Goal: Task Accomplishment & Management: Use online tool/utility

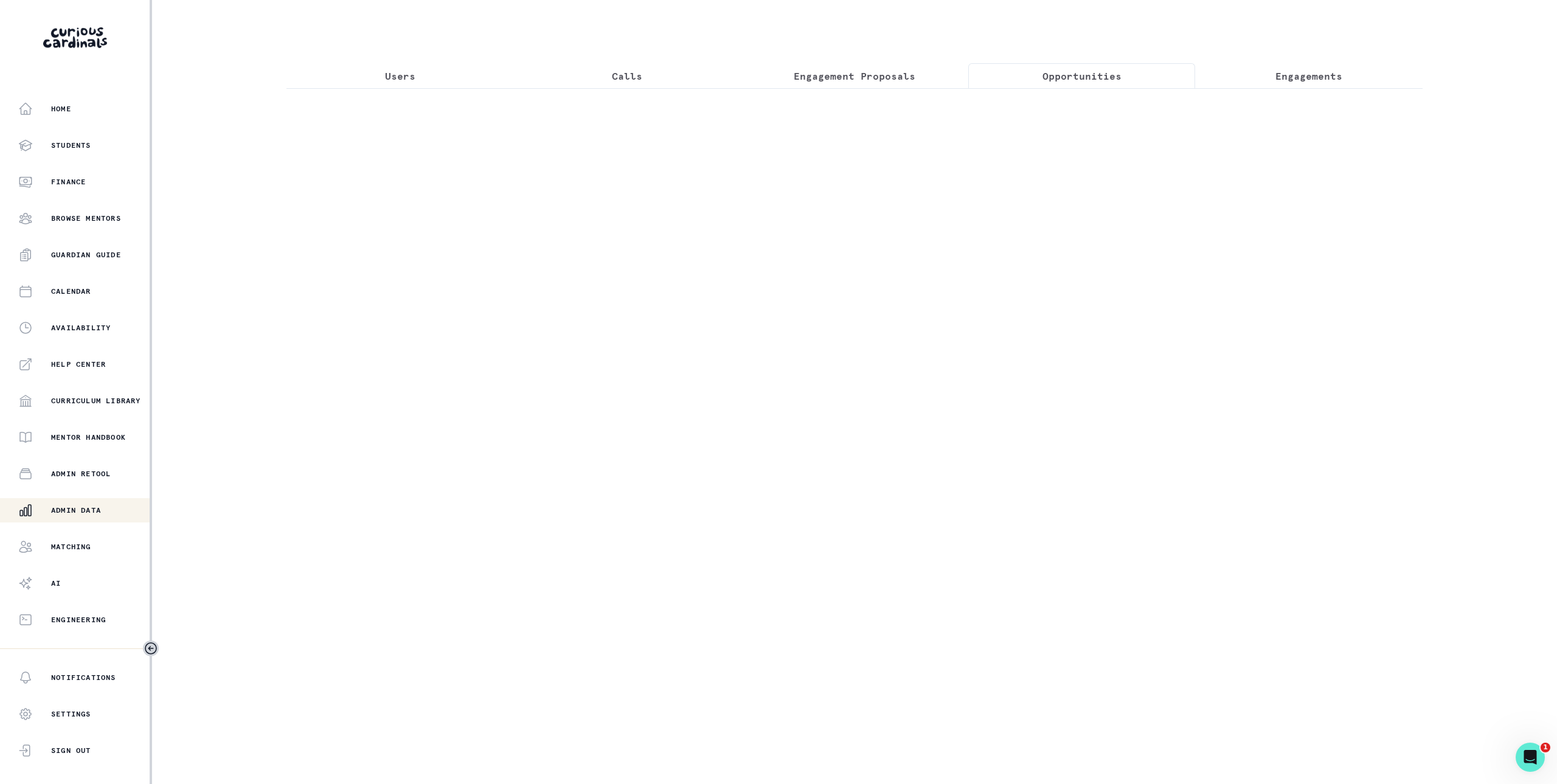
click at [1116, 74] on p "Opportunities" at bounding box center [1082, 75] width 79 height 14
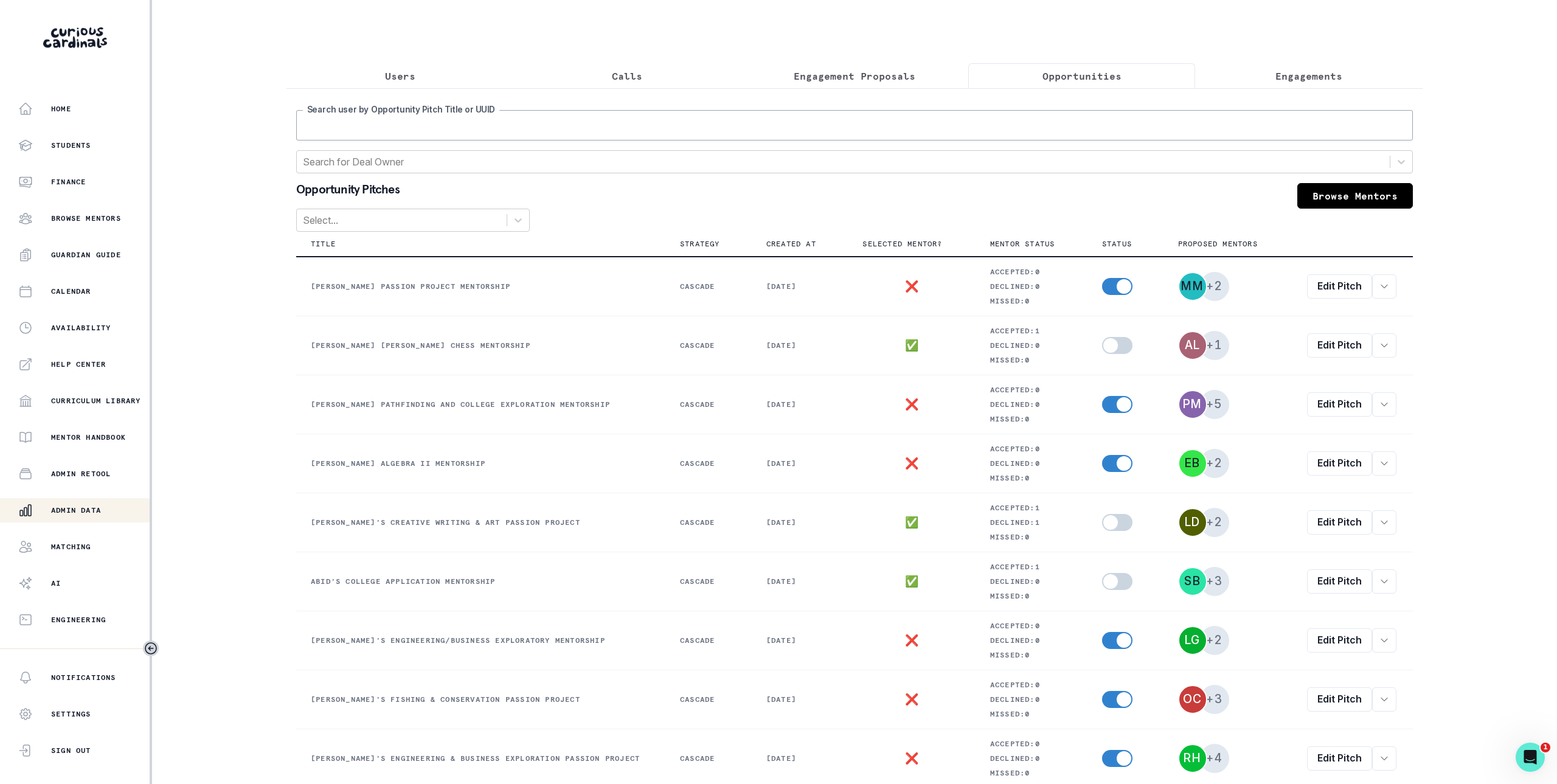
click at [1106, 128] on input "Search user by Opportunity Pitch Title or UUID" at bounding box center [854, 125] width 1116 height 30
type input "[PERSON_NAME]"
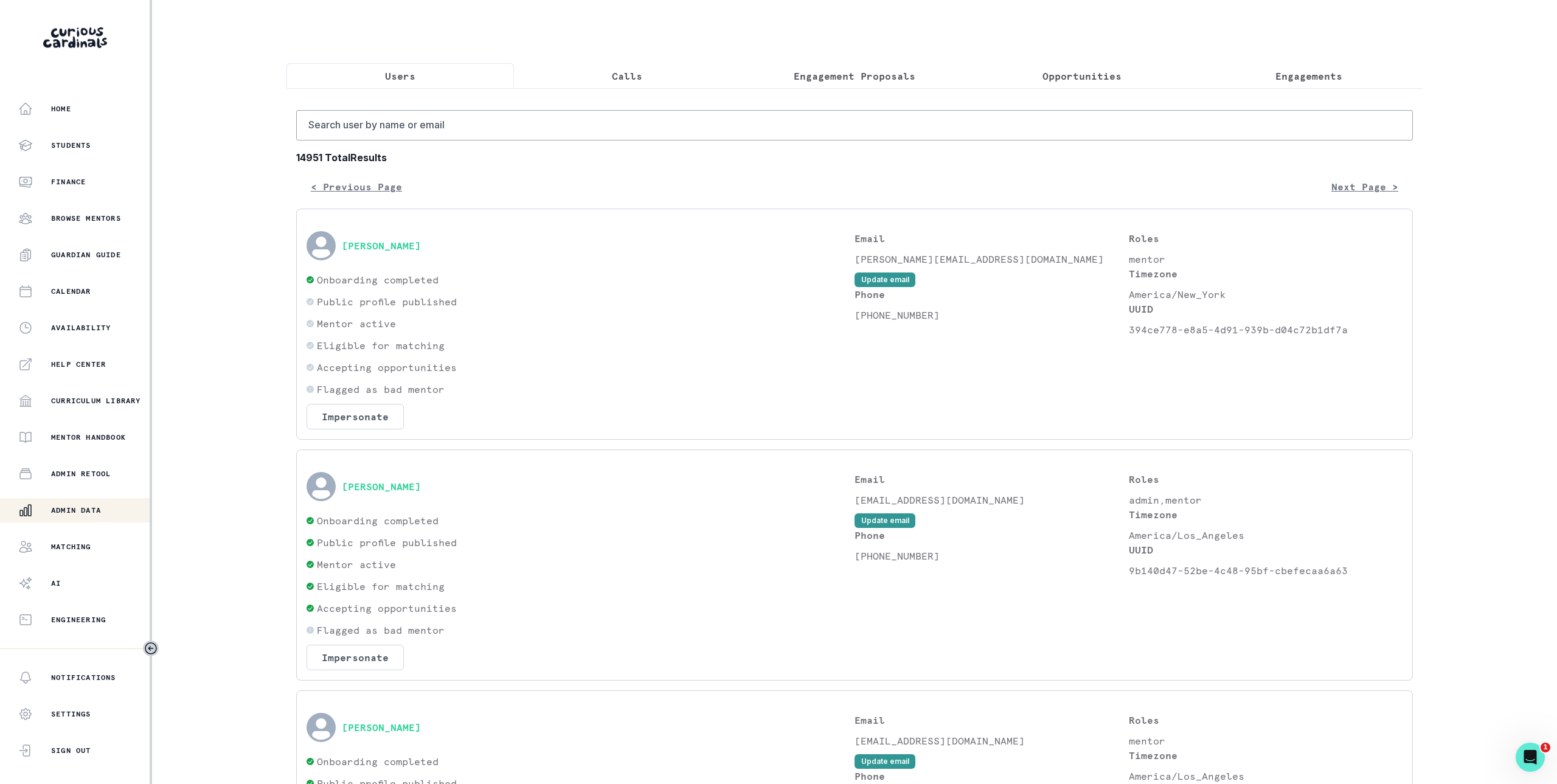
click at [439, 79] on button "Users" at bounding box center [400, 76] width 227 height 26
click at [108, 90] on aside "Home Students Finance Browse Mentors Guardian Guide Calendar Availability Help …" at bounding box center [76, 392] width 152 height 784
click at [110, 111] on div "Home" at bounding box center [84, 109] width 131 height 14
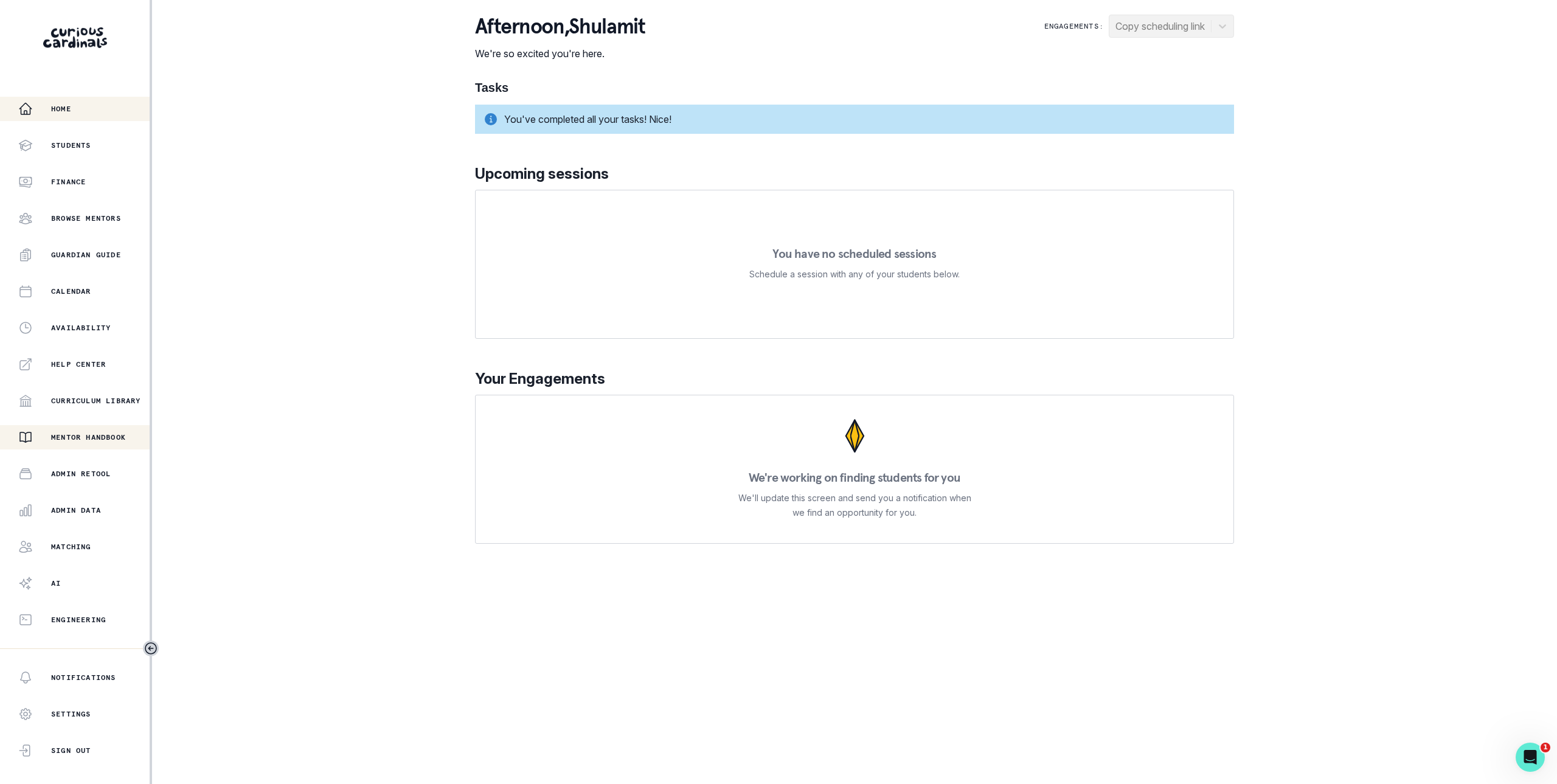
drag, startPoint x: 103, startPoint y: 337, endPoint x: 62, endPoint y: 446, distance: 116.5
click at [62, 446] on div "Home Students Finance Browse Mentors Guardian Guide Calendar Availability Help …" at bounding box center [74, 364] width 150 height 535
click at [84, 509] on p "Admin Data" at bounding box center [76, 510] width 50 height 10
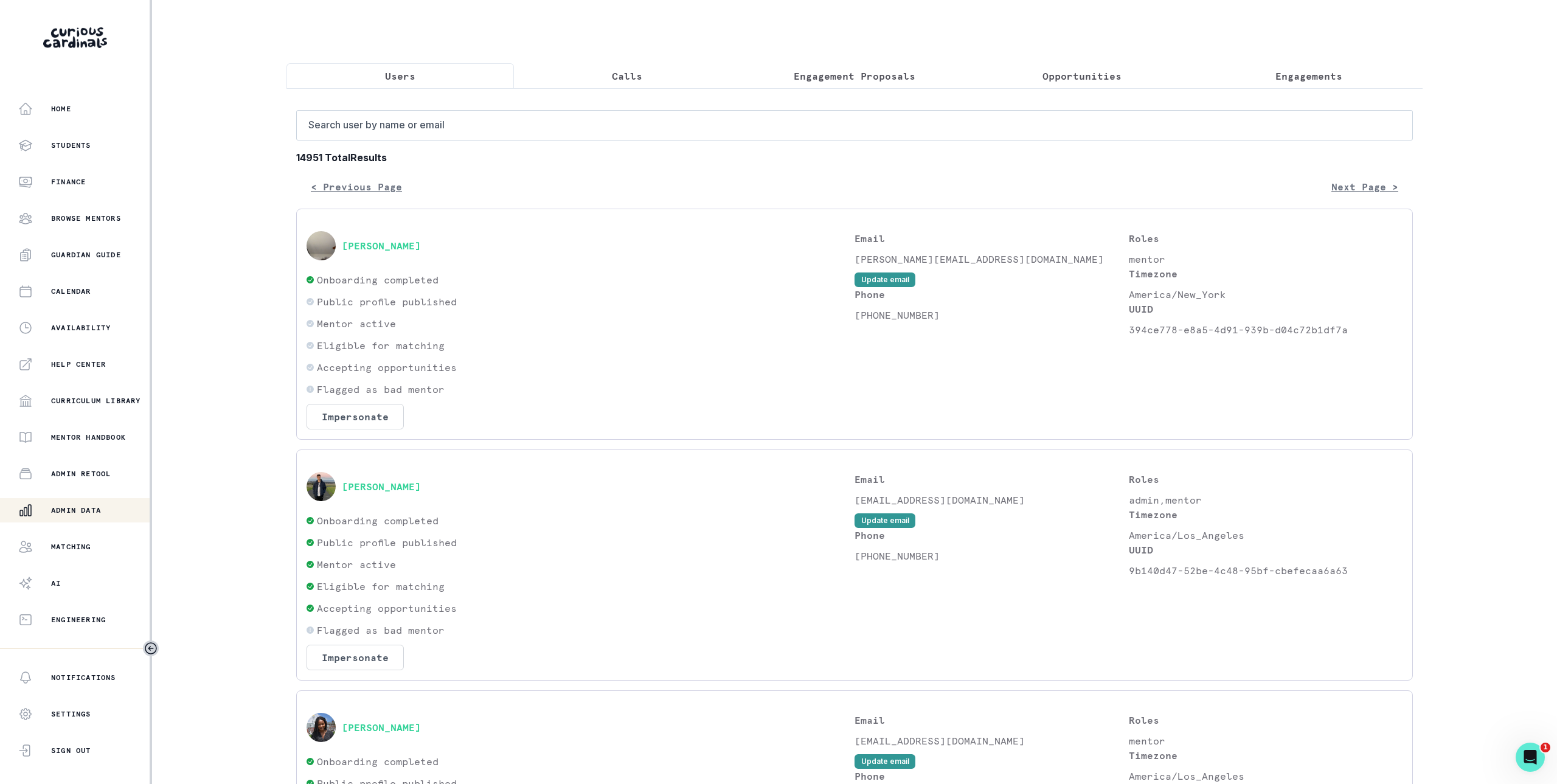
click at [497, 120] on input "Search user by name or email" at bounding box center [854, 125] width 1116 height 30
type input "[PERSON_NAME]"
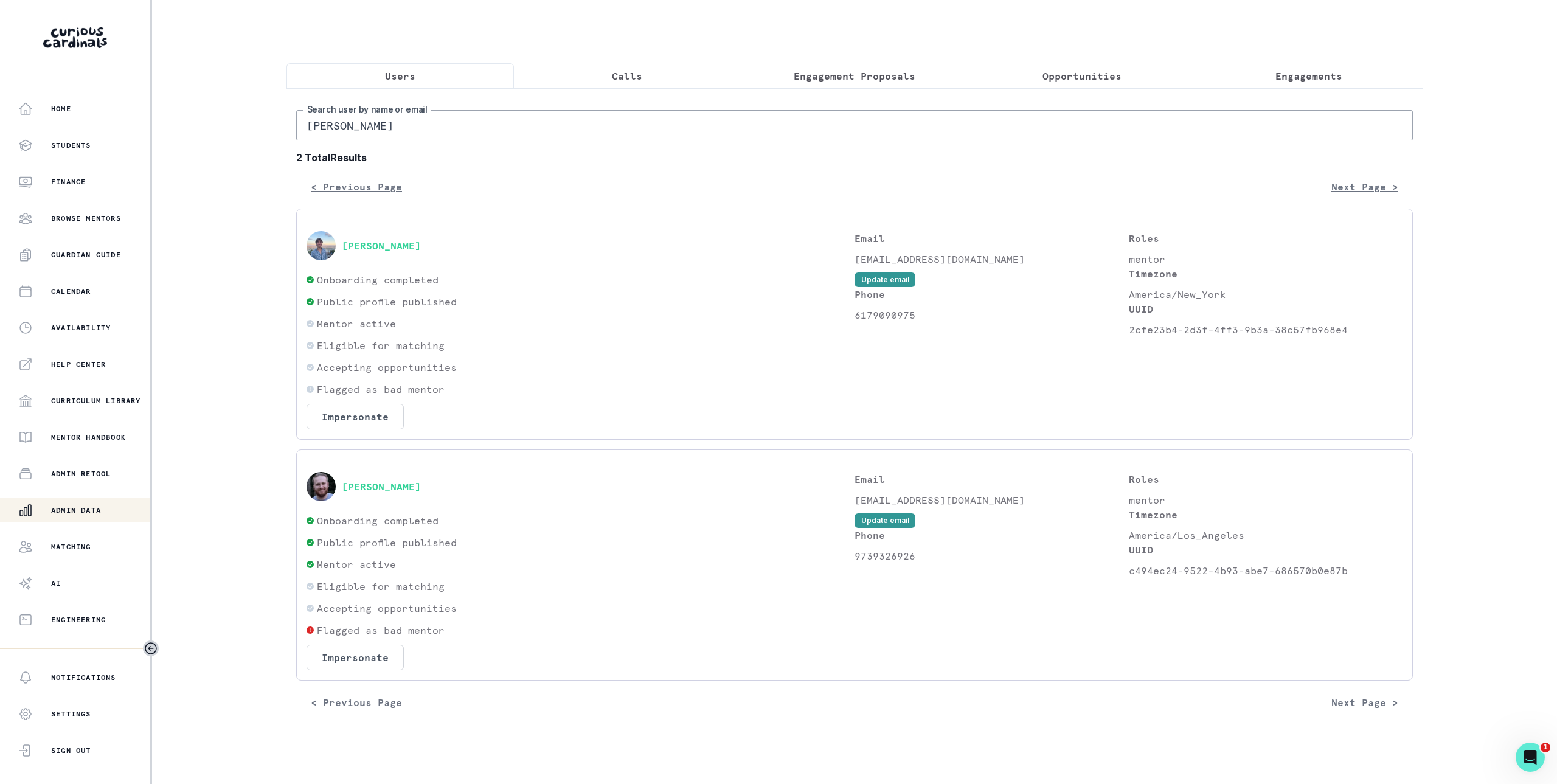
click at [400, 490] on button "[PERSON_NAME]" at bounding box center [381, 486] width 79 height 12
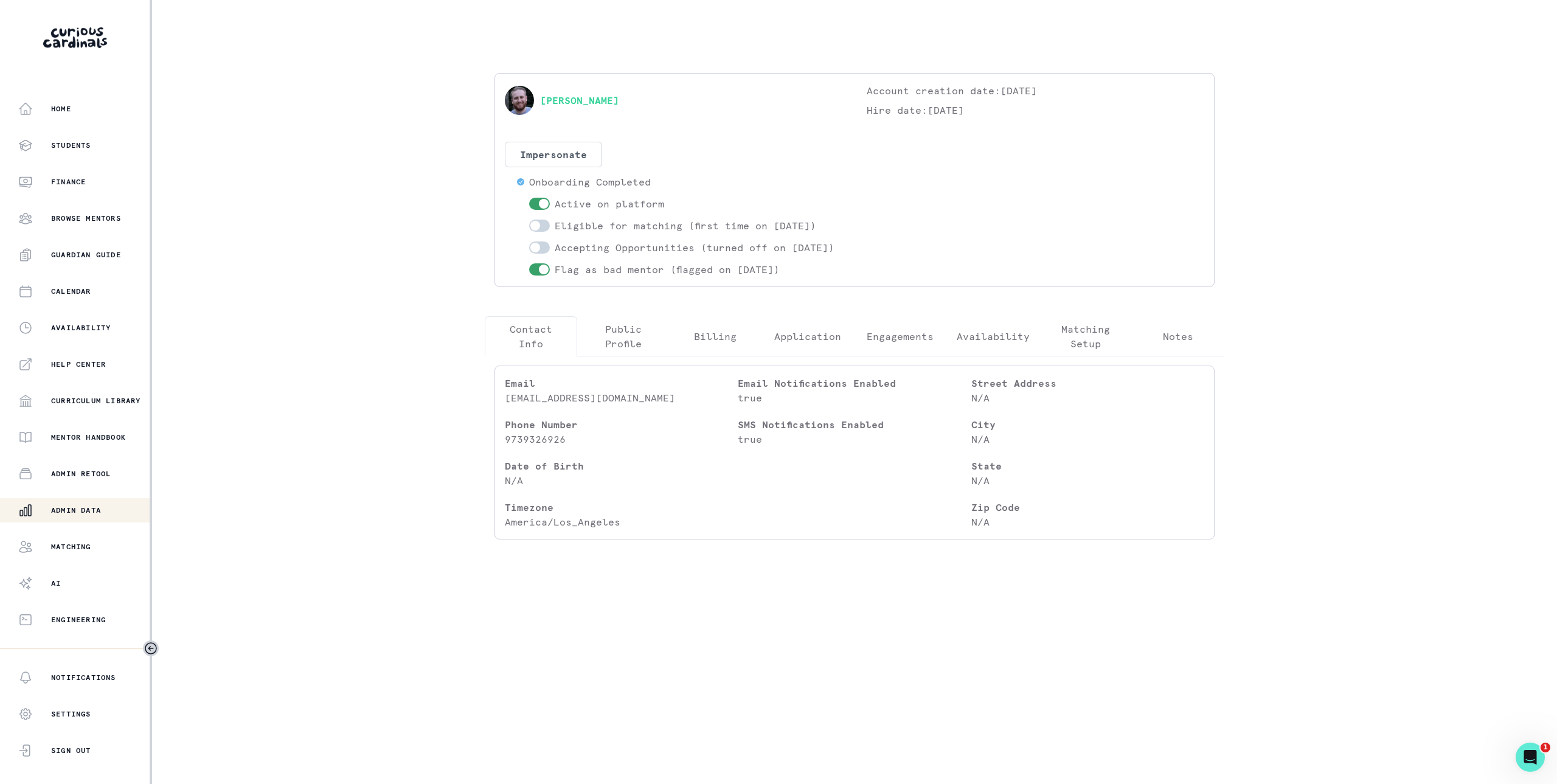
click at [969, 343] on p "Availability" at bounding box center [993, 336] width 73 height 14
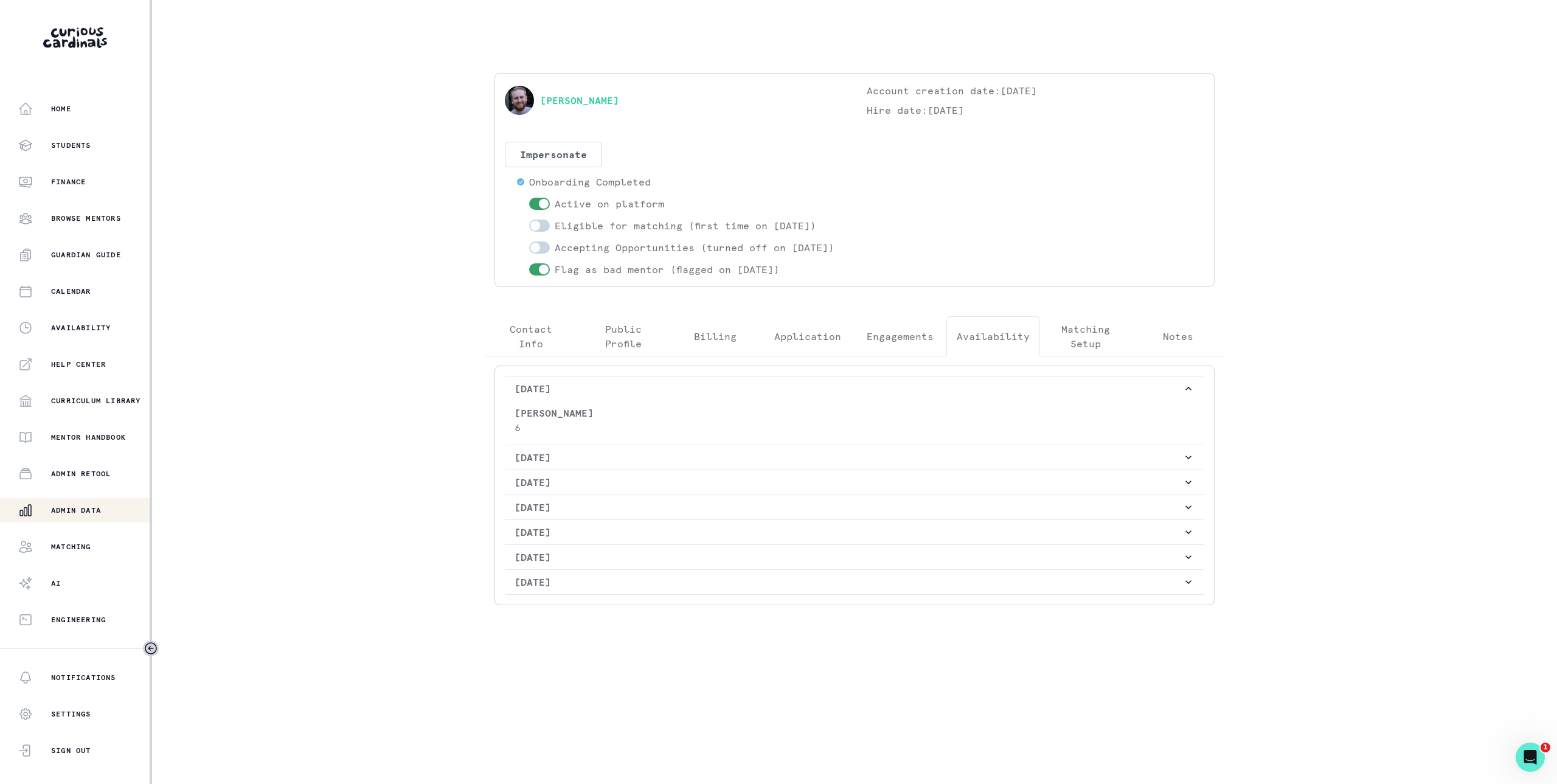
click at [911, 343] on p "Engagements" at bounding box center [900, 336] width 67 height 14
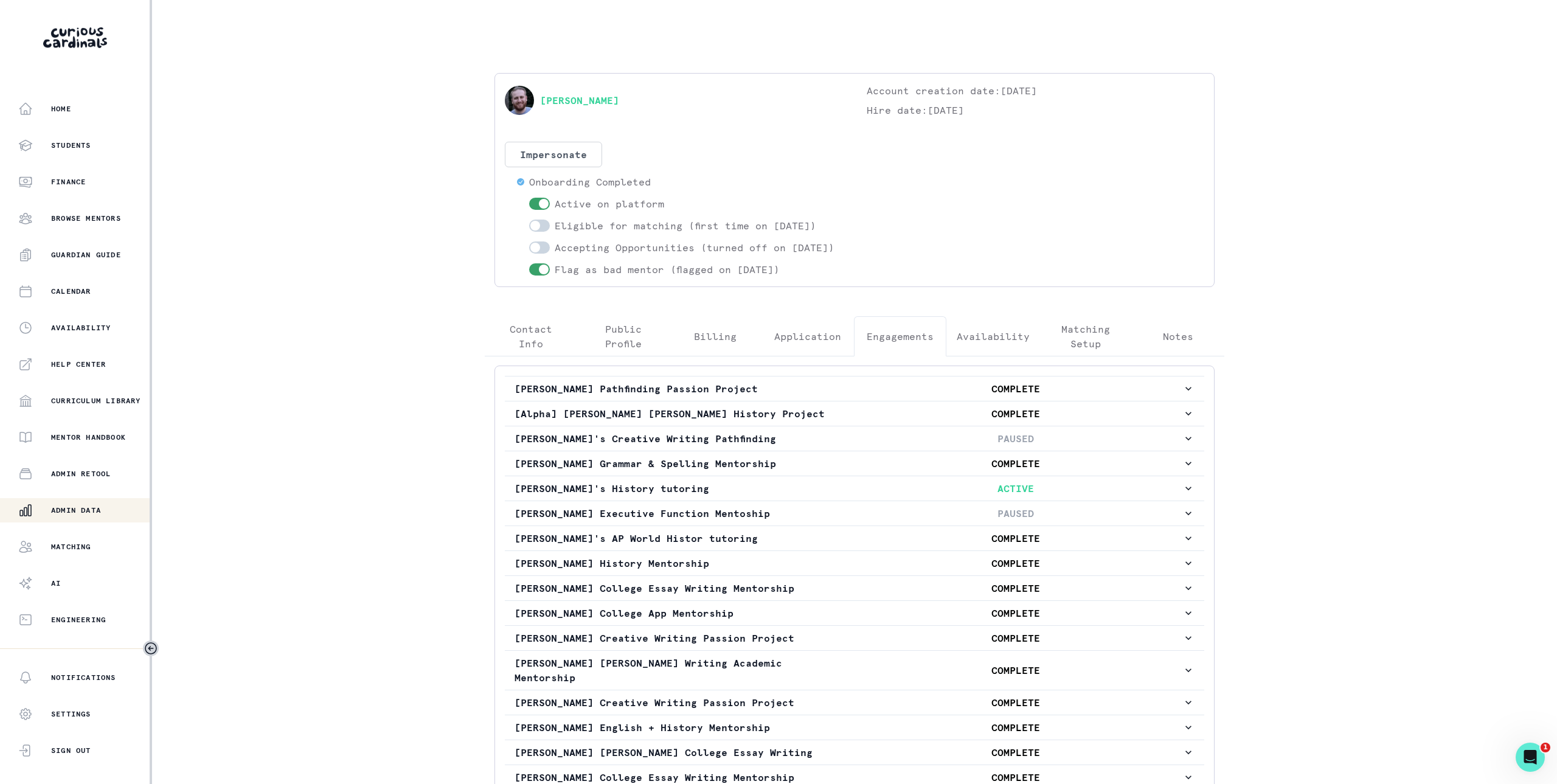
scroll to position [180, 0]
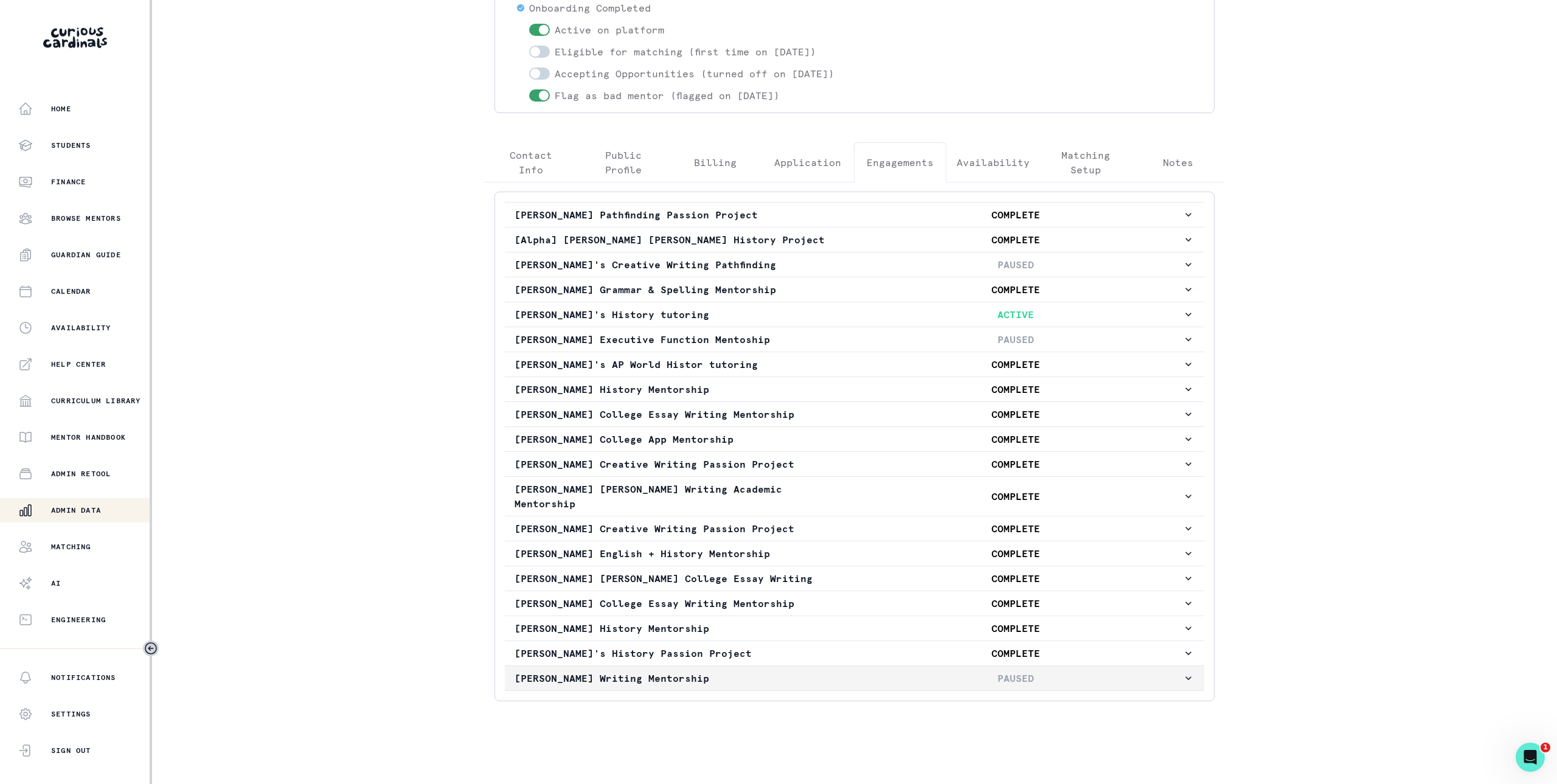
click at [882, 687] on button "[PERSON_NAME] Writing Mentorship PAUSED" at bounding box center [854, 678] width 699 height 24
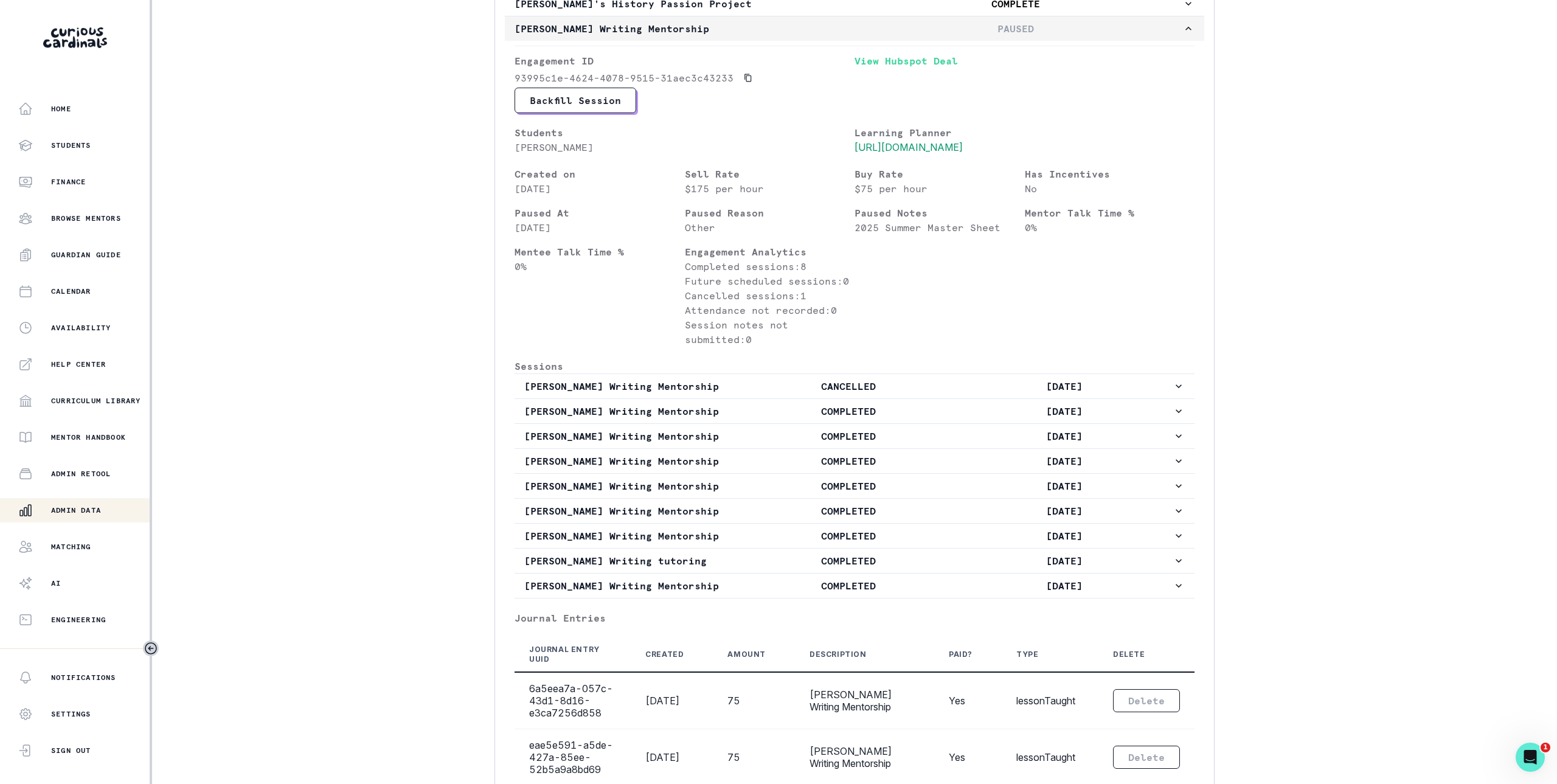
scroll to position [822, 0]
click at [890, 68] on link "View Hubspot Deal" at bounding box center [1024, 71] width 340 height 34
click at [85, 540] on div "Matching" at bounding box center [84, 546] width 131 height 14
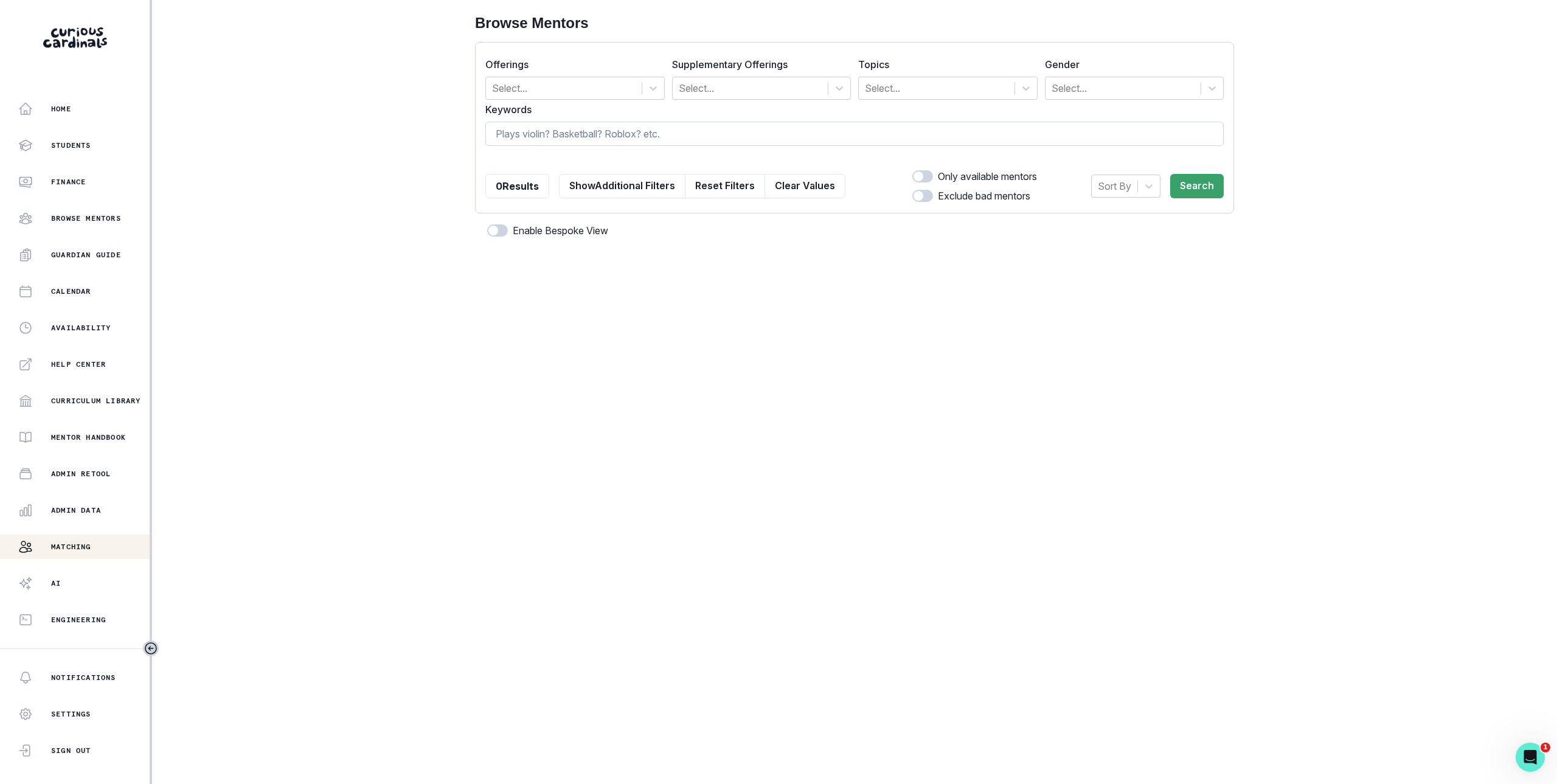
click at [617, 135] on input at bounding box center [855, 134] width 739 height 24
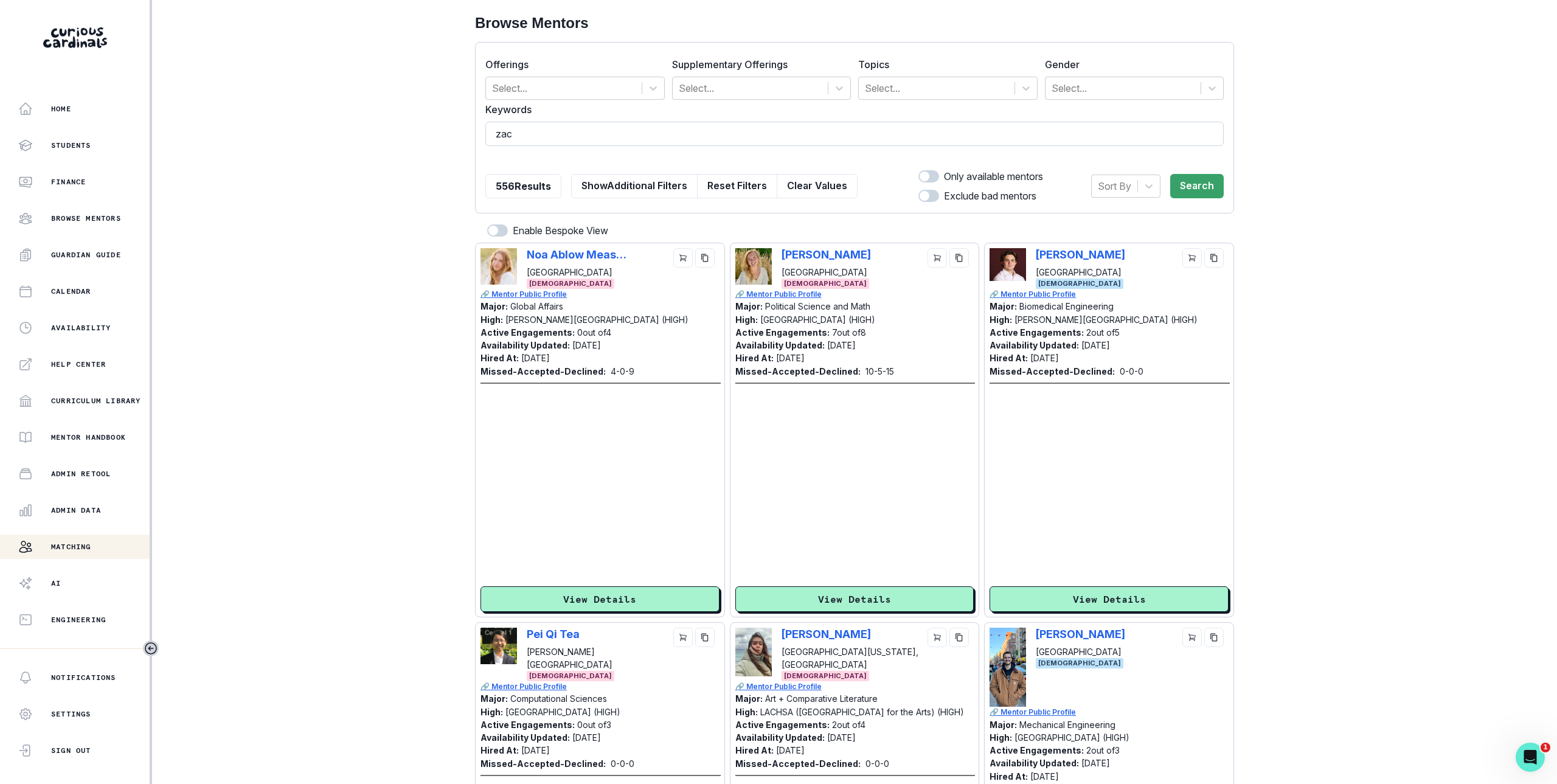
type input "[PERSON_NAME]"
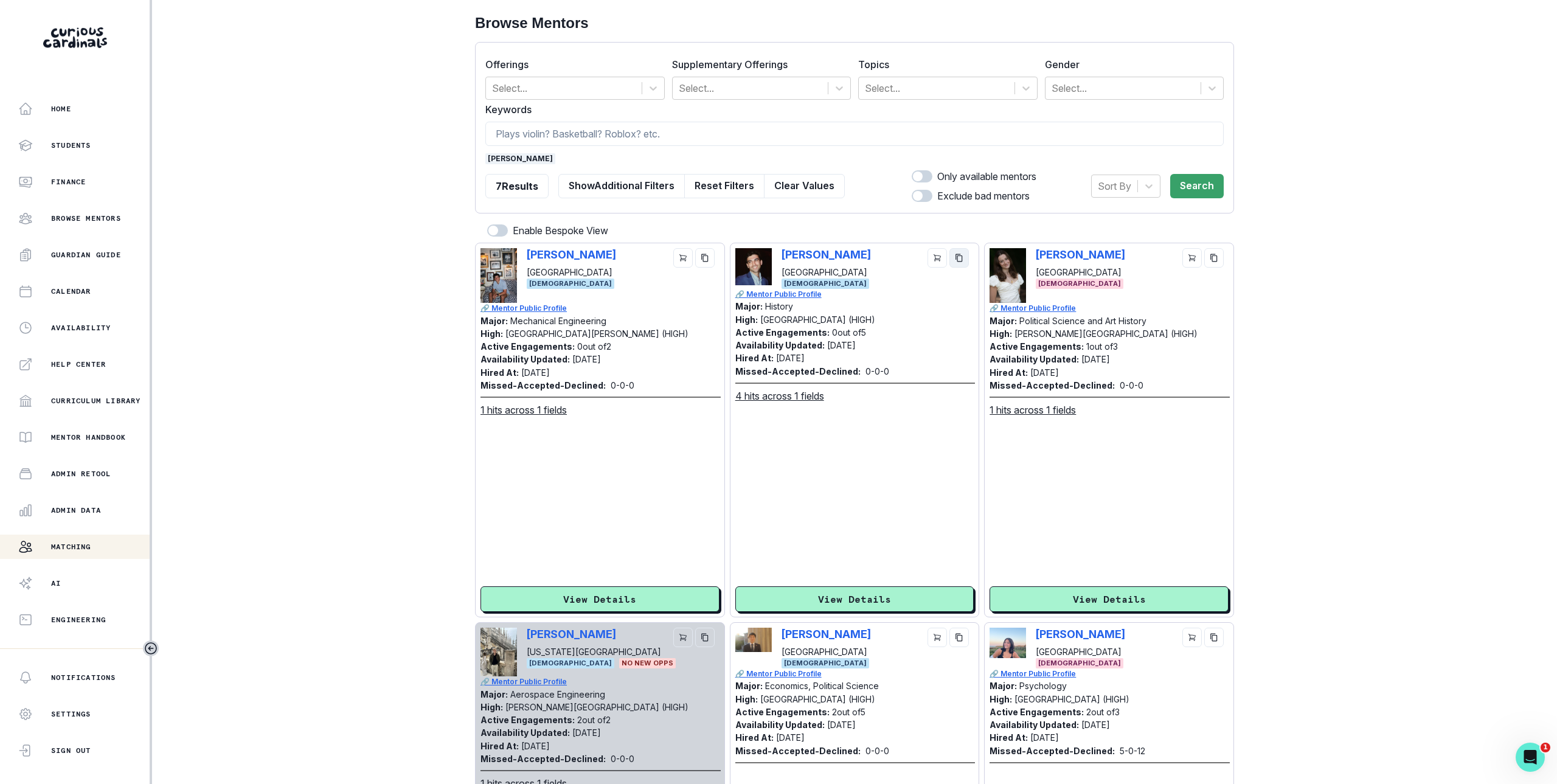
click at [958, 258] on icon "copy" at bounding box center [959, 258] width 8 height 8
click at [830, 254] on p "[PERSON_NAME]" at bounding box center [826, 254] width 90 height 13
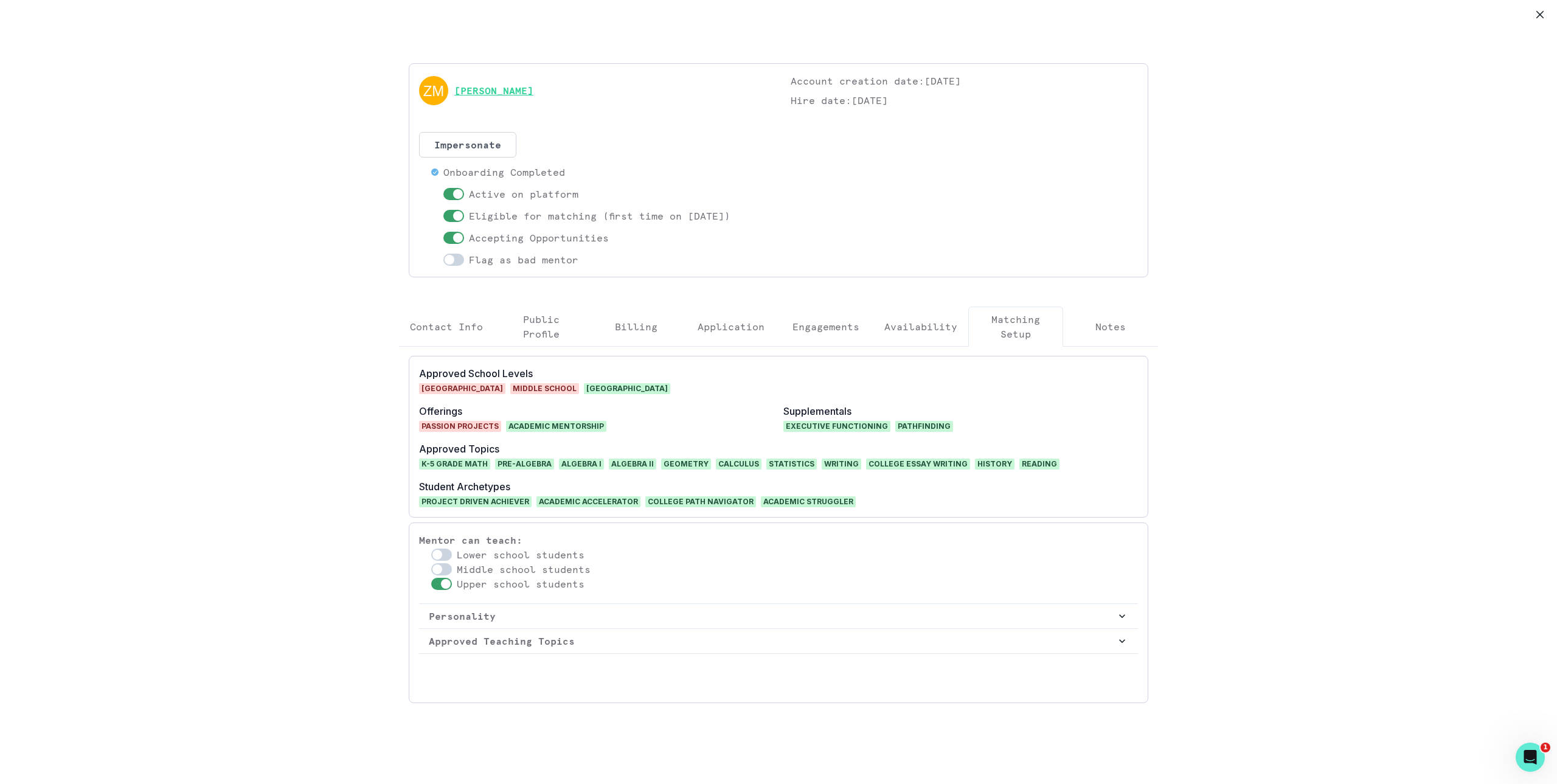
click at [502, 93] on link "[PERSON_NAME]" at bounding box center [494, 90] width 79 height 14
